Goal: Task Accomplishment & Management: Use online tool/utility

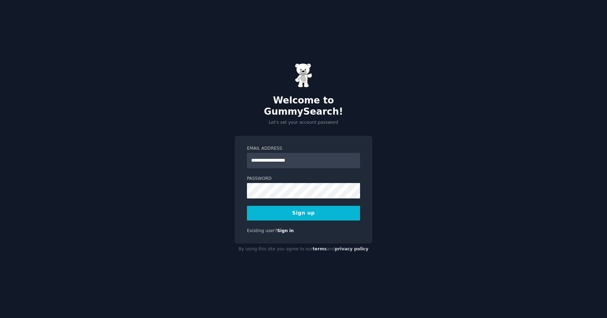
type input "**********"
click at [247, 199] on div at bounding box center [247, 199] width 0 height 0
click at [307, 207] on button "Sign up" at bounding box center [303, 213] width 113 height 15
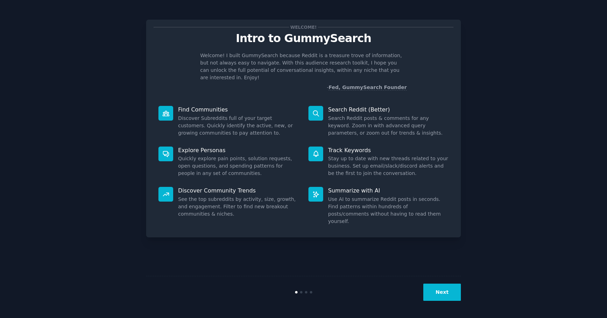
click at [496, 124] on div "Welcome! Intro to GummySearch Welcome! I built GummySearch because Reddit is a …" at bounding box center [303, 159] width 587 height 299
click at [445, 291] on button "Next" at bounding box center [442, 292] width 38 height 17
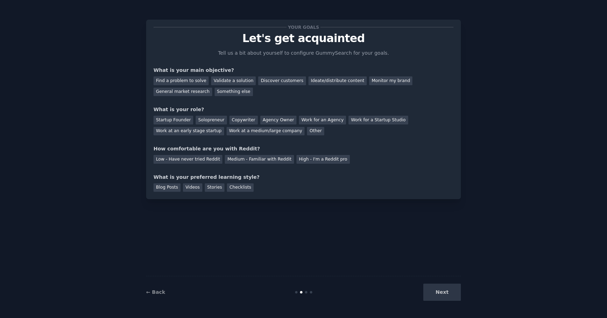
click at [445, 291] on div "Next" at bounding box center [408, 292] width 105 height 17
click at [195, 79] on div "Find a problem to solve" at bounding box center [180, 81] width 55 height 9
click at [197, 120] on div "Solopreneur" at bounding box center [211, 120] width 31 height 9
click at [232, 160] on div "Medium - Familiar with Reddit" at bounding box center [259, 159] width 69 height 9
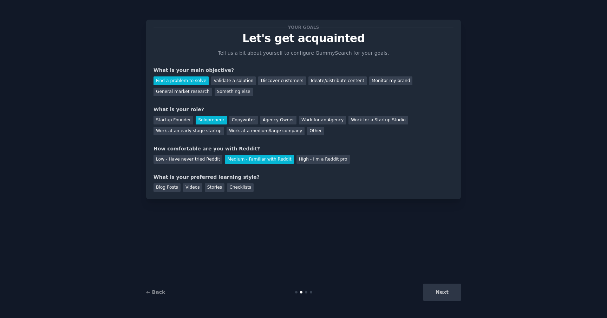
click at [449, 291] on div "Next" at bounding box center [408, 292] width 105 height 17
click at [175, 186] on div "Blog Posts" at bounding box center [166, 188] width 27 height 9
click at [189, 187] on div "Videos" at bounding box center [192, 188] width 19 height 9
click at [179, 184] on div "Blog Posts" at bounding box center [166, 188] width 27 height 9
click at [439, 290] on button "Next" at bounding box center [442, 292] width 38 height 17
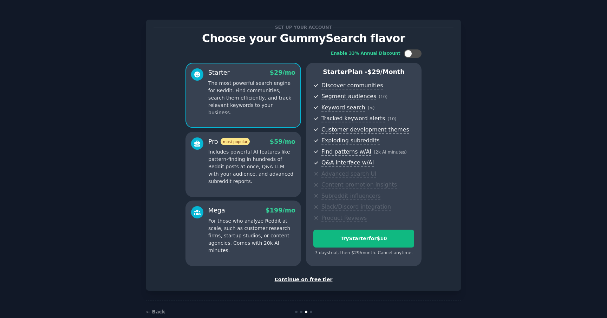
click at [309, 283] on div "Continue on free tier" at bounding box center [303, 279] width 300 height 7
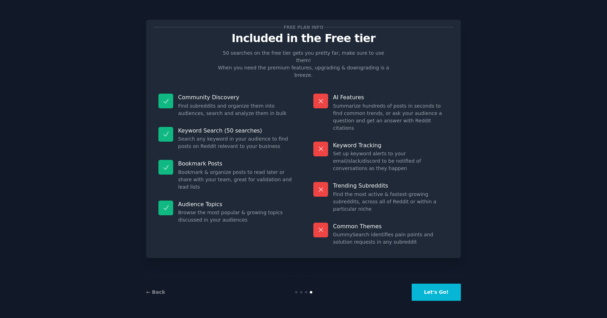
click at [439, 294] on button "Let's Go!" at bounding box center [435, 292] width 49 height 17
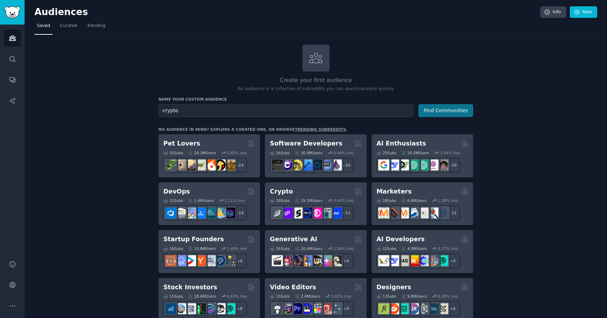
type input "crypto"
click at [435, 108] on button "Find Communities" at bounding box center [445, 110] width 55 height 13
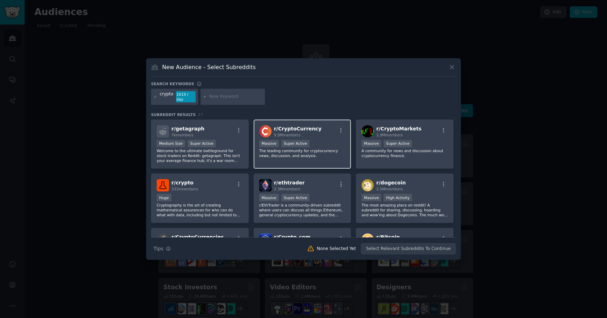
click at [323, 148] on p "The leading community for cryptocurrency news, discussion, and analysis." at bounding box center [302, 153] width 86 height 10
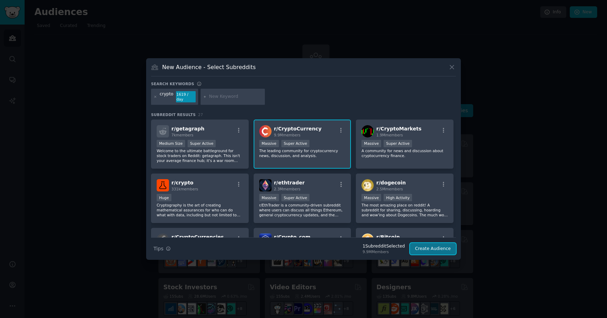
click at [435, 247] on button "Create Audience" at bounding box center [433, 249] width 46 height 12
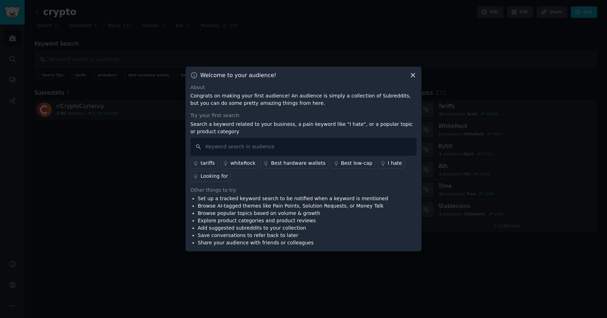
click at [414, 78] on icon at bounding box center [412, 75] width 7 height 7
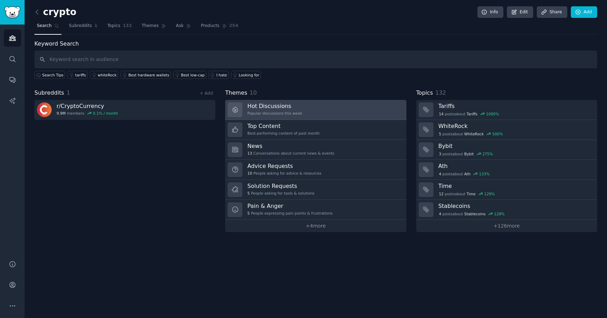
click at [347, 117] on link "Hot Discussions Popular discussions this week" at bounding box center [315, 110] width 181 height 20
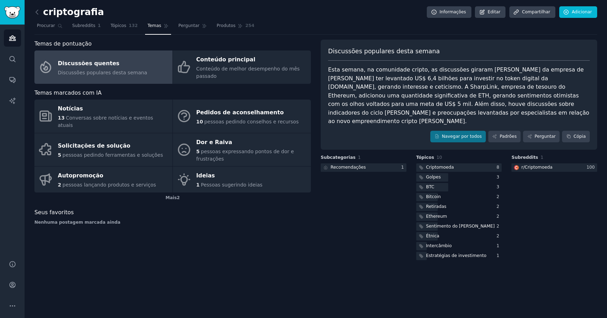
click at [386, 57] on div "Discussões populares desta semana" at bounding box center [458, 54] width 261 height 14
click at [384, 105] on font "Esta semana, na comunidade cripto, as discussões giraram [PERSON_NAME] da empre…" at bounding box center [459, 95] width 263 height 58
click at [444, 101] on font "Esta semana, na comunidade cripto, as discussões giraram [PERSON_NAME] da empre…" at bounding box center [459, 95] width 263 height 58
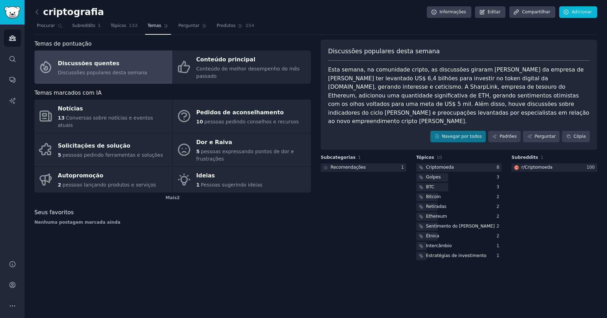
click at [473, 101] on font "Esta semana, na comunidade cripto, as discussões giraram [PERSON_NAME] da empre…" at bounding box center [459, 95] width 263 height 58
click at [544, 107] on font "Esta semana, na comunidade cripto, as discussões giraram [PERSON_NAME] da empre…" at bounding box center [459, 95] width 263 height 58
click at [507, 134] on font "Padrões" at bounding box center [507, 137] width 17 height 6
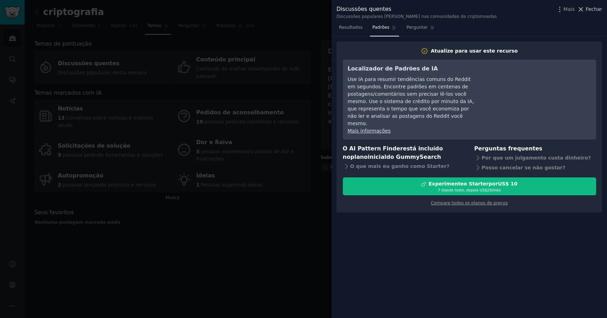
click at [588, 13] on span "Fechar" at bounding box center [593, 9] width 16 height 7
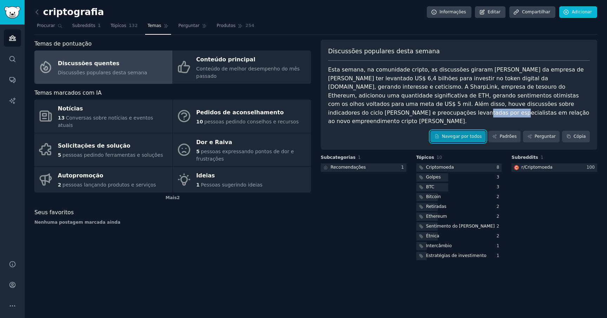
click at [473, 134] on font "Navegar por todos" at bounding box center [462, 136] width 40 height 5
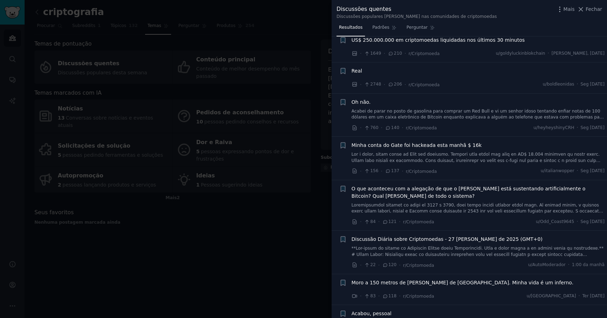
scroll to position [61, 0]
click at [452, 69] on div "Real" at bounding box center [477, 69] width 253 height 7
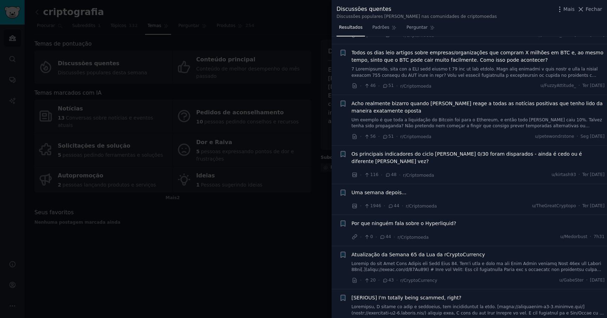
scroll to position [637, 0]
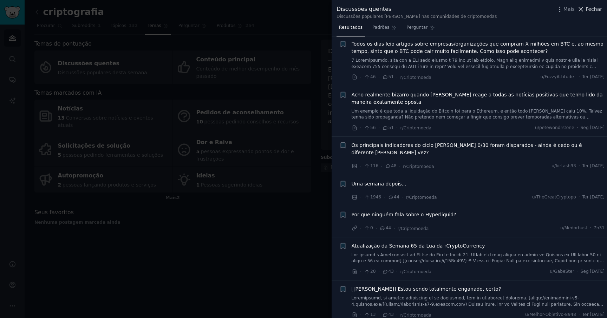
click at [597, 8] on font "Fechar" at bounding box center [593, 9] width 16 height 6
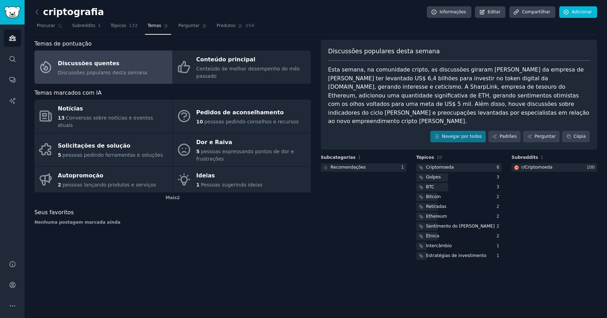
click at [367, 167] on div "Subcategorias 1 Recomendações 1" at bounding box center [363, 208] width 86 height 107
click at [11, 39] on icon "Barra lateral" at bounding box center [12, 38] width 6 height 5
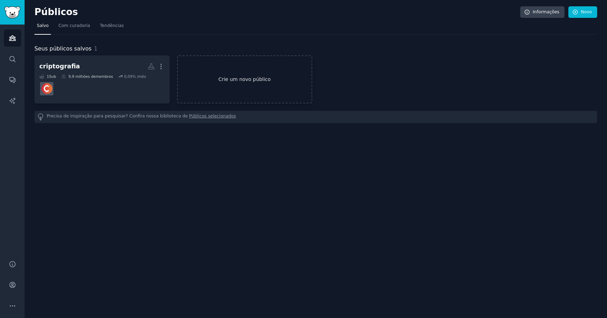
click at [230, 80] on font "Crie um novo público" at bounding box center [244, 80] width 52 height 6
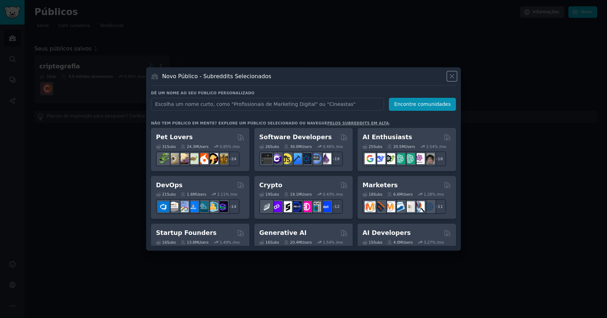
click at [451, 79] on icon at bounding box center [451, 76] width 7 height 7
